Goal: Find specific page/section: Find specific page/section

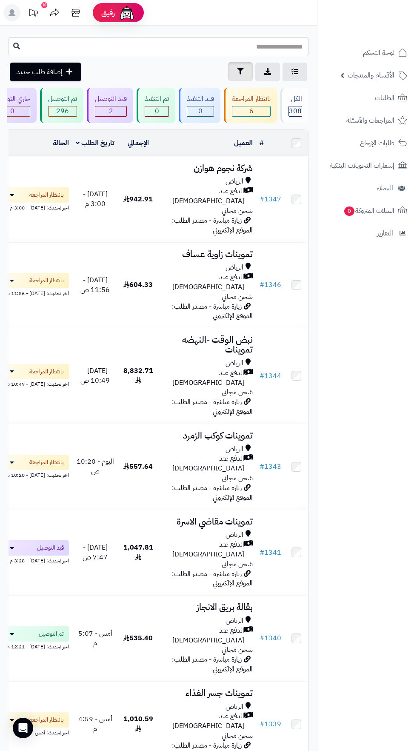
click at [240, 72] on icon "button" at bounding box center [240, 71] width 7 height 7
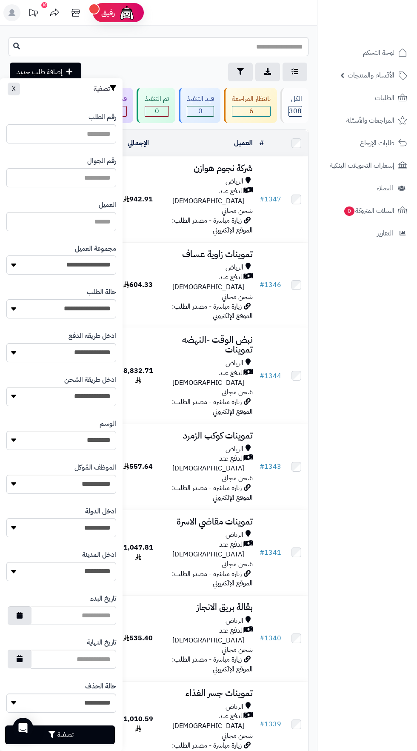
click at [92, 261] on select "**********" at bounding box center [61, 265] width 110 height 19
select select "*"
click at [90, 735] on button "تصفية" at bounding box center [60, 734] width 110 height 19
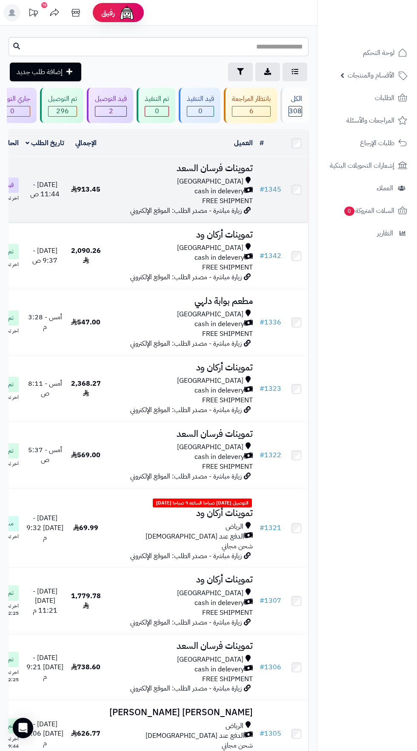
click at [198, 193] on span "cash in delevery" at bounding box center [220, 192] width 50 height 10
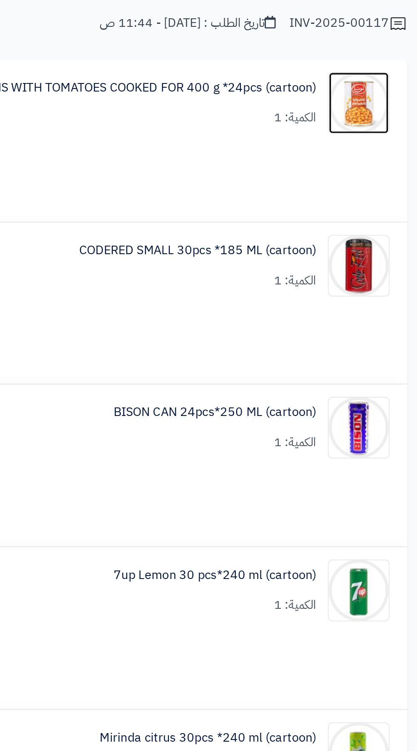
click at [284, 134] on img at bounding box center [281, 126] width 33 height 34
click at [290, 126] on img at bounding box center [281, 126] width 33 height 34
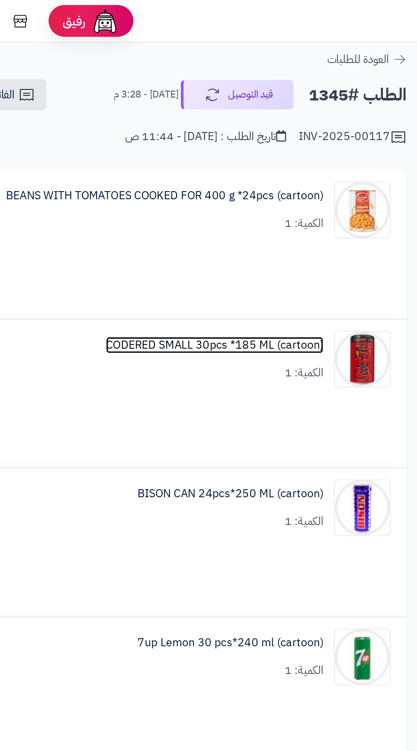
click at [156, 209] on link "CODERED SMALL 30pcs *185 ML (cartoon)" at bounding box center [192, 208] width 131 height 10
